Goal: Task Accomplishment & Management: Complete application form

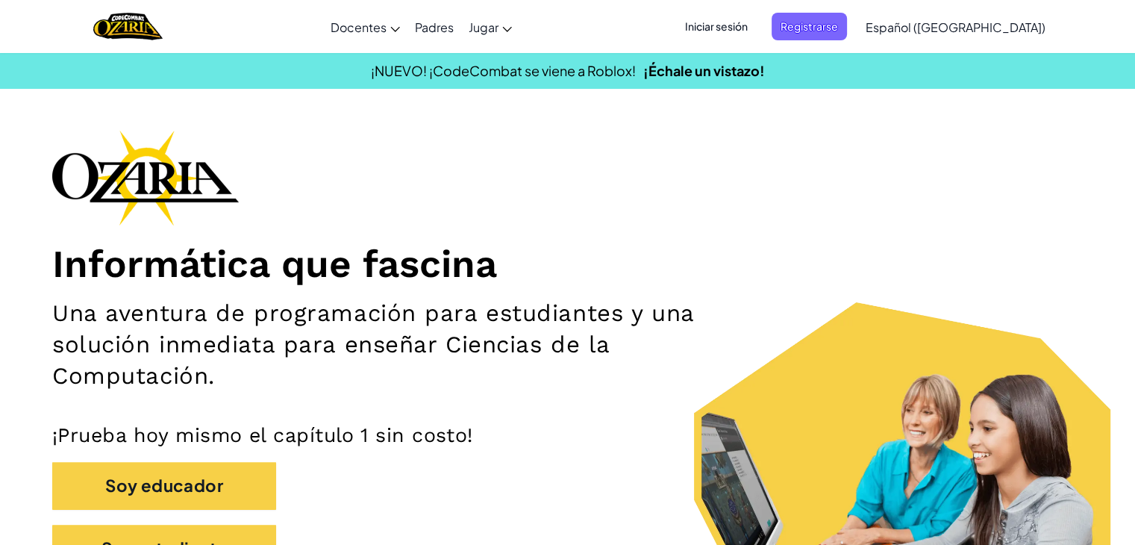
click at [732, 21] on span "Iniciar sesión" at bounding box center [716, 27] width 81 height 28
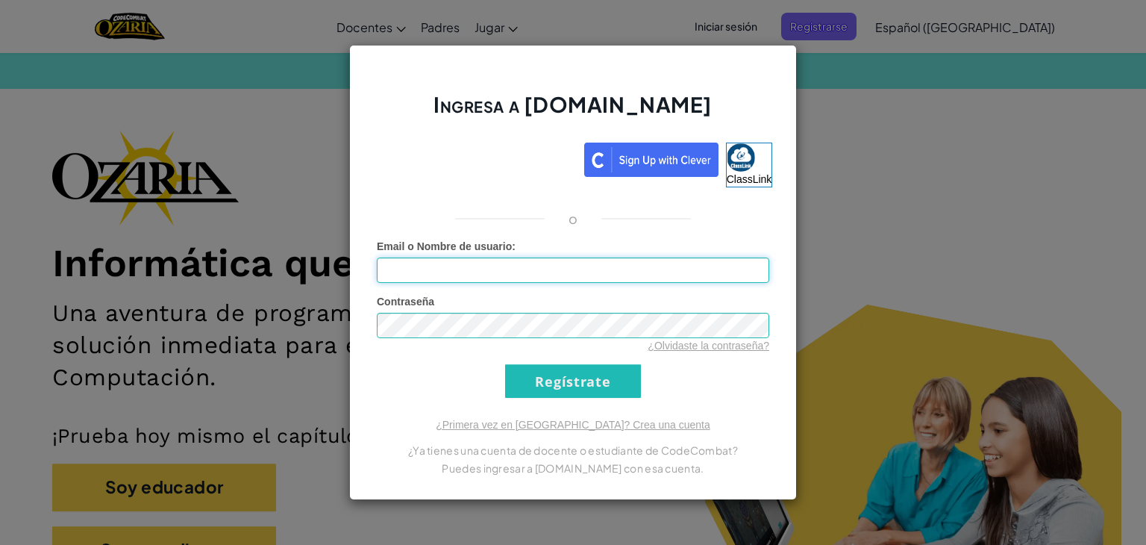
click at [573, 268] on input "Email o Nombre de usuario :" at bounding box center [573, 269] width 392 height 25
type input "[EMAIL_ADDRESS][DOMAIN_NAME]"
click at [581, 384] on input "Regístrate" at bounding box center [573, 381] width 136 height 34
